Goal: Information Seeking & Learning: Learn about a topic

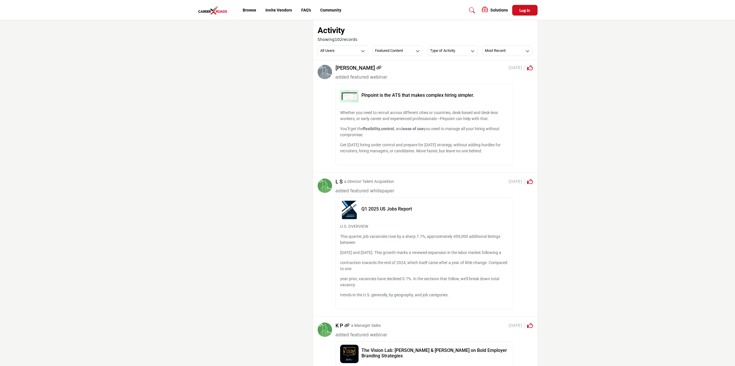
click at [669, 13] on nav "Browse Invite Vendors FAQ's Community" at bounding box center [367, 10] width 735 height 15
click at [378, 94] on h5 "Pinpoint is the ATS that makes complex hiring simpler." at bounding box center [434, 95] width 147 height 5
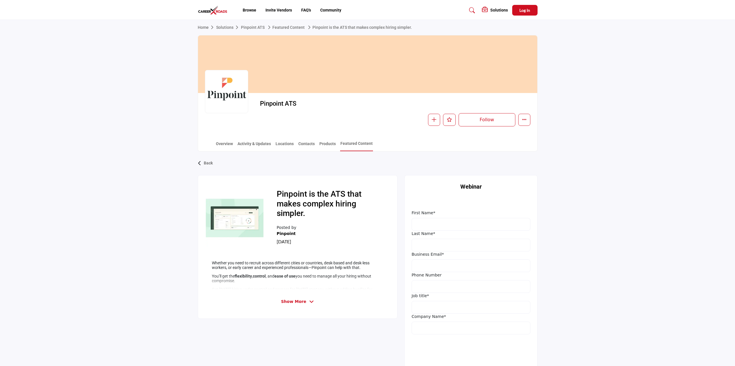
click at [293, 303] on span "Show More" at bounding box center [293, 302] width 25 height 6
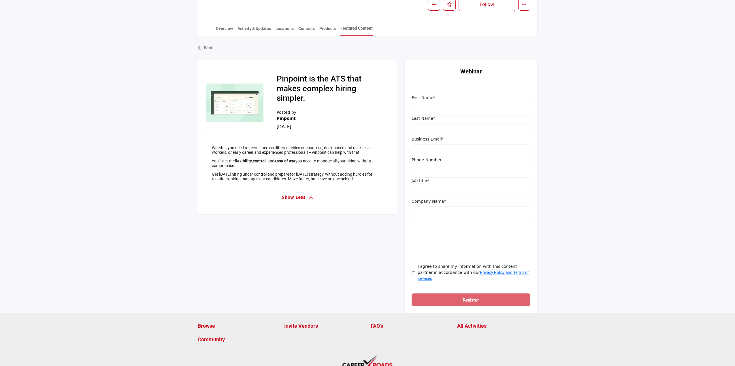
click at [291, 86] on h2 "Pinpoint is the ATS that makes complex hiring simpler." at bounding box center [330, 89] width 107 height 31
click at [251, 95] on img at bounding box center [235, 103] width 58 height 58
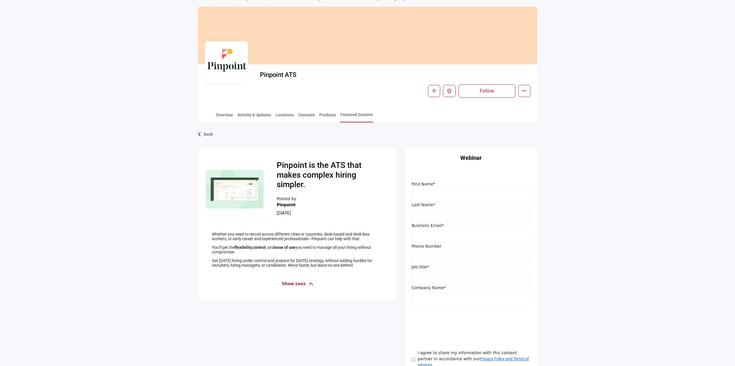
scroll to position [0, 0]
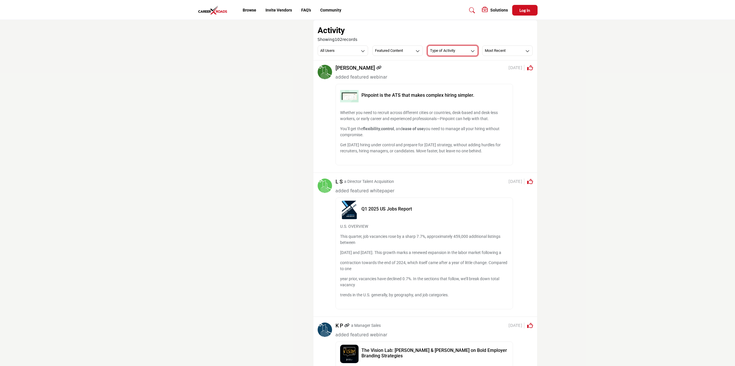
click at [460, 51] on button "Type of Activity" at bounding box center [452, 51] width 50 height 10
click at [487, 49] on h3 "Most Recent" at bounding box center [495, 50] width 21 height 5
click at [388, 51] on h3 "Featured Content" at bounding box center [389, 50] width 28 height 5
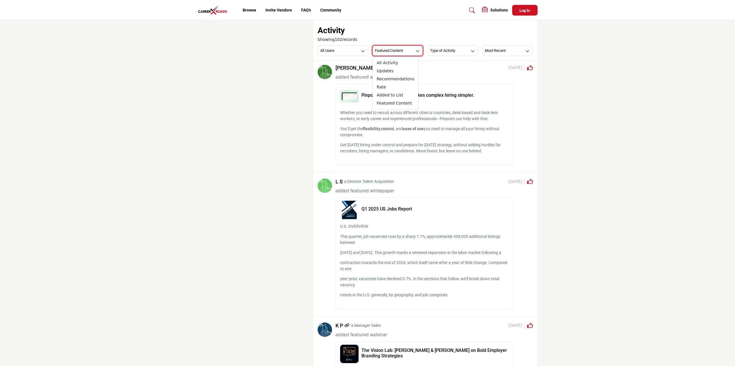
click at [388, 51] on h3 "Featured Content" at bounding box center [389, 50] width 28 height 5
click at [345, 48] on button "All Users" at bounding box center [343, 51] width 50 height 10
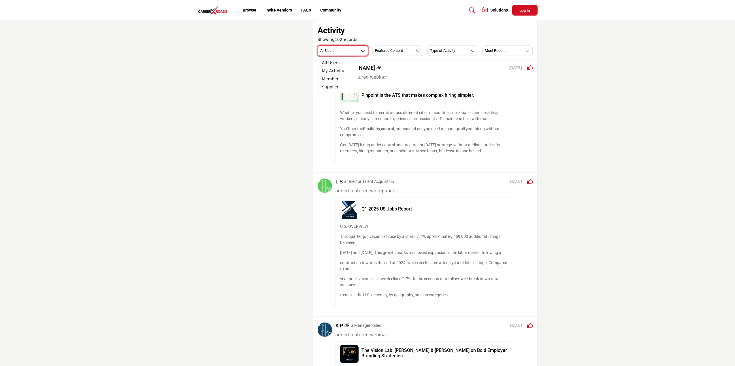
click at [345, 48] on button "All Users" at bounding box center [343, 51] width 50 height 10
click at [363, 50] on icon "button" at bounding box center [363, 51] width 4 height 4
